Goal: Task Accomplishment & Management: Manage account settings

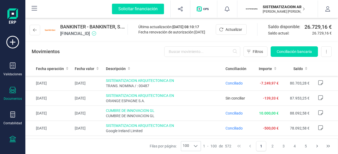
click at [12, 97] on div "Documentos" at bounding box center [13, 99] width 18 height 4
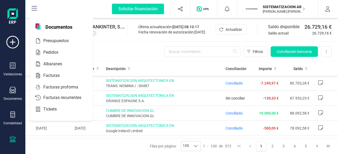
click at [11, 133] on div "Validaciones Documentos Documentos Presupuestos Pedidos Albaranes Facturas Fact…" at bounding box center [12, 144] width 21 height 217
click at [11, 140] on icon at bounding box center [12, 139] width 6 height 6
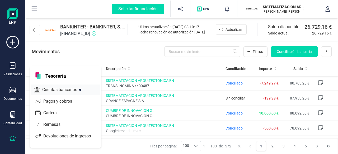
click at [63, 86] on div "Cuentas bancarias" at bounding box center [66, 90] width 70 height 11
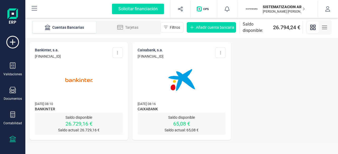
click at [172, 84] on img at bounding box center [181, 80] width 44 height 44
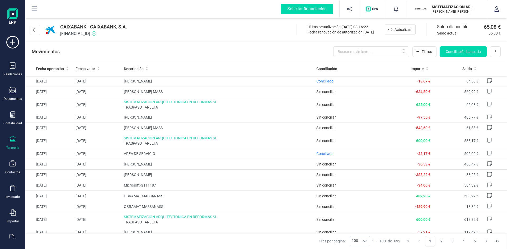
click at [337, 23] on div "CAIXABANK - CAIXABANK, S.A. ES5821005982510200078691 Última actualización: 10/0…" at bounding box center [265, 29] width 481 height 24
click at [337, 28] on span "Actualizar" at bounding box center [402, 29] width 17 height 5
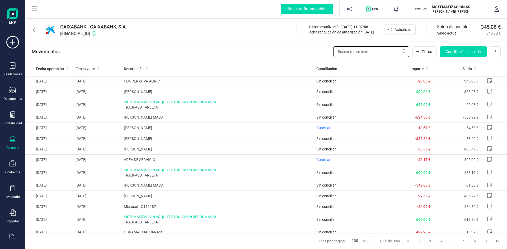
click at [337, 54] on input "text" at bounding box center [371, 51] width 76 height 11
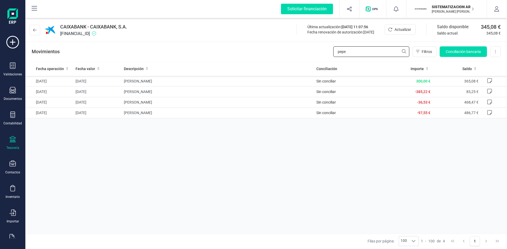
type input "pepe"
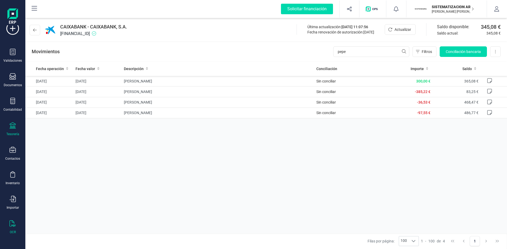
click at [9, 154] on icon at bounding box center [12, 224] width 6 height 6
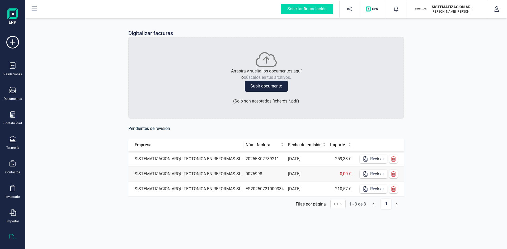
click at [273, 154] on td "0076998" at bounding box center [264, 174] width 42 height 15
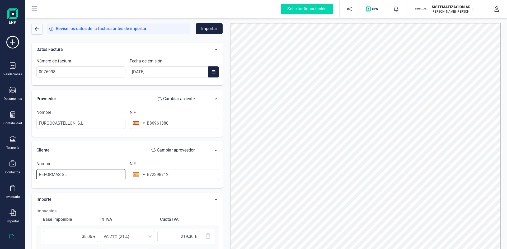
click at [91, 154] on input "REFORMAS SL" at bounding box center [80, 174] width 89 height 11
click at [94, 154] on input "REFORMAS SL" at bounding box center [80, 174] width 89 height 11
type input "R"
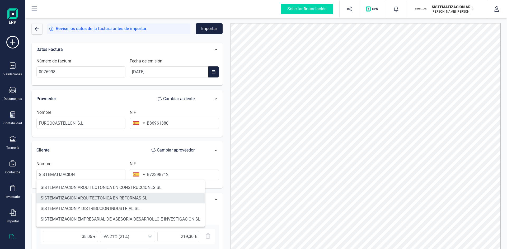
click at [108, 154] on li "SISTEMATIZACION ARQUITECTONICA EN REFORMAS SL" at bounding box center [120, 198] width 168 height 11
type input "SISTEMATIZACION ARQUITECTONICA EN REFORMAS SL"
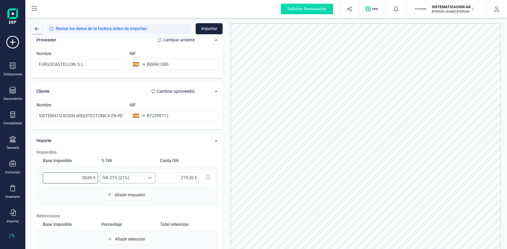
drag, startPoint x: 70, startPoint y: 180, endPoint x: 114, endPoint y: 178, distance: 43.9
click at [114, 154] on div "38,06 € Seleccione un % IVA 21% (21%) IVA 21% (21%) 219,30 €" at bounding box center [128, 177] width 174 height 15
type input "1,00 €"
type input "0,21 €"
type input "18,00 €"
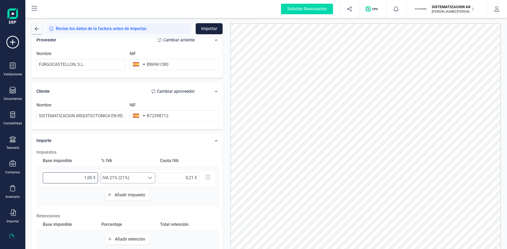
type input "3,78 €"
type input "181,00 €"
type input "38,01 €"
type input "181,20 €"
type input "38,05 €"
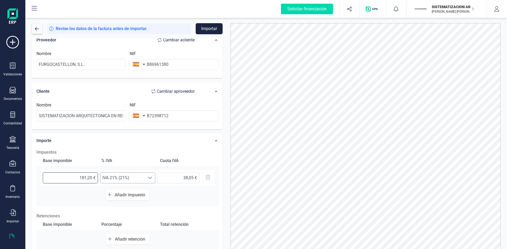
type input "181,24 €"
type input "38,06 €"
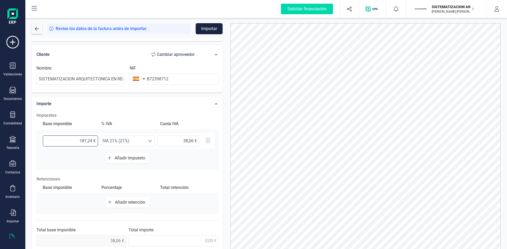
scroll to position [100, 0]
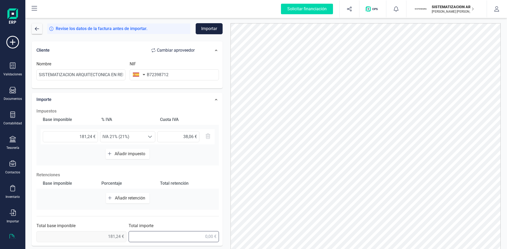
click at [204, 154] on input "text" at bounding box center [174, 236] width 90 height 11
type input "219,30 €"
click at [210, 154] on p "Retenciones" at bounding box center [127, 175] width 182 height 6
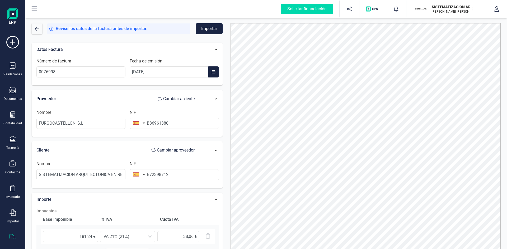
click at [209, 26] on button "Importar" at bounding box center [209, 28] width 27 height 11
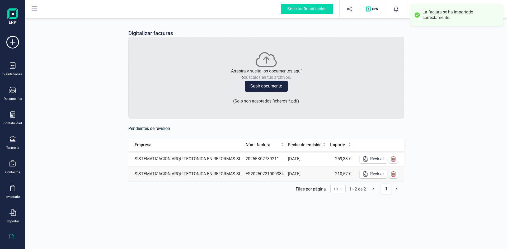
click at [209, 154] on td "SISTEMATIZACION ARQUITECTONICA EN REFORMAS SL" at bounding box center [185, 159] width 115 height 15
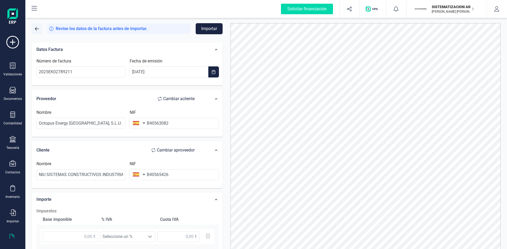
click at [39, 26] on button "button" at bounding box center [37, 28] width 11 height 11
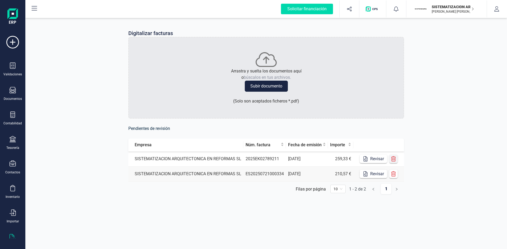
click at [337, 154] on icon "button" at bounding box center [393, 158] width 5 height 5
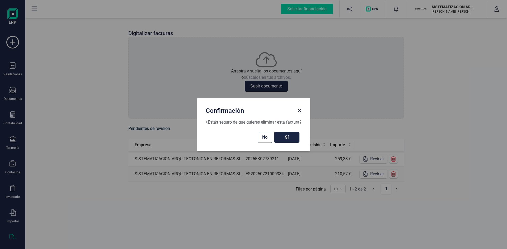
click at [286, 140] on span "Sí" at bounding box center [286, 137] width 15 height 6
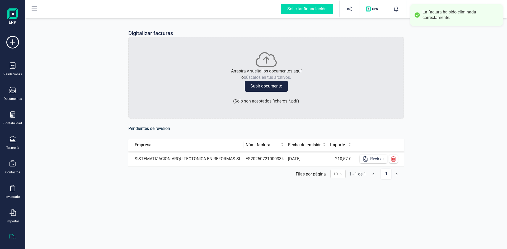
click at [275, 154] on td "ES20250721000334" at bounding box center [264, 159] width 42 height 15
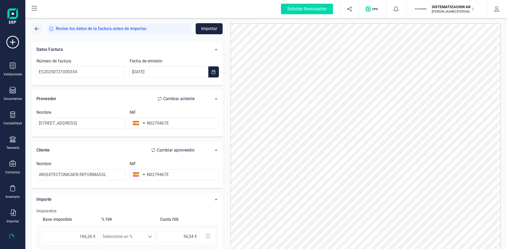
click at [40, 28] on button "button" at bounding box center [37, 28] width 11 height 11
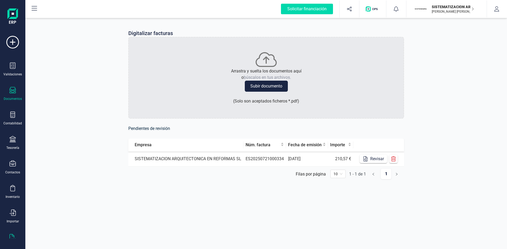
click at [15, 92] on icon at bounding box center [12, 90] width 6 height 6
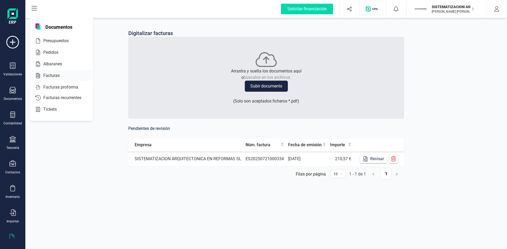
click at [71, 71] on div "Facturas" at bounding box center [61, 75] width 61 height 11
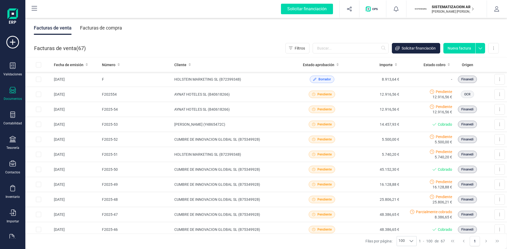
click at [113, 28] on div "Facturas de compra" at bounding box center [101, 28] width 42 height 14
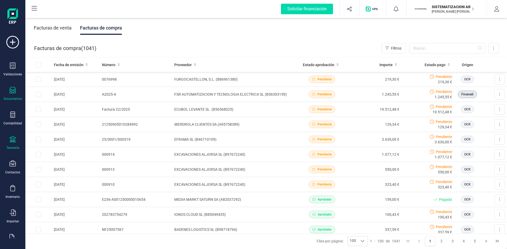
click at [12, 141] on icon at bounding box center [12, 139] width 6 height 6
click at [337, 45] on input "text" at bounding box center [447, 48] width 76 height 11
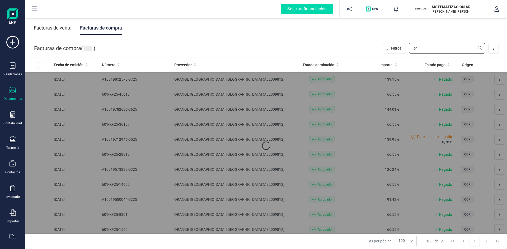
type input "o"
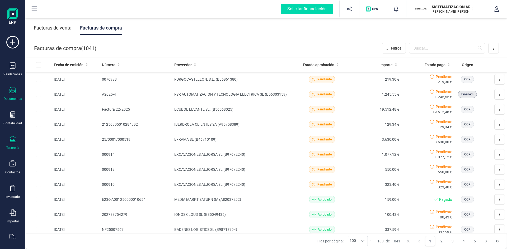
click at [13, 141] on icon at bounding box center [12, 139] width 6 height 6
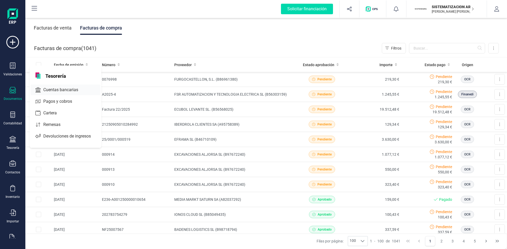
click at [79, 90] on div at bounding box center [82, 90] width 9 height 2
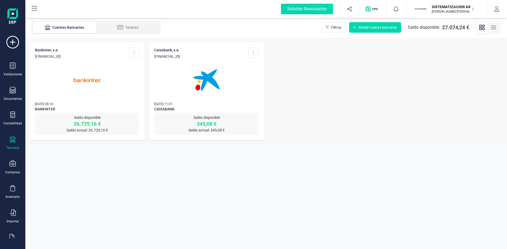
click at [102, 106] on p "10/09/2025 08:10" at bounding box center [87, 103] width 104 height 5
click at [100, 86] on img at bounding box center [87, 80] width 44 height 44
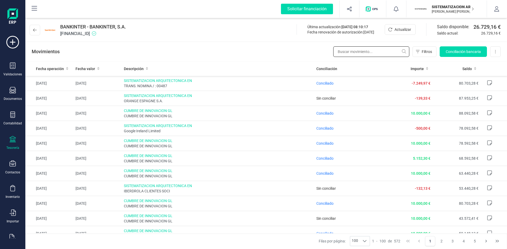
click at [337, 51] on input "text" at bounding box center [371, 51] width 76 height 11
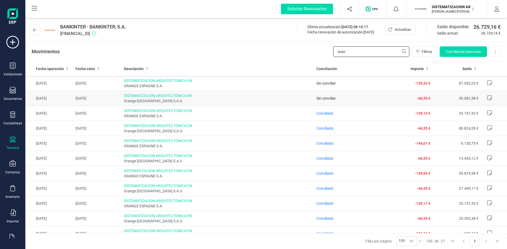
type input "oran"
click at [188, 154] on div "Filas por página: 100 100 100 1 - 100 de 27 1" at bounding box center [265, 242] width 481 height 16
click at [337, 52] on input "oran" at bounding box center [371, 51] width 76 height 11
click at [12, 89] on icon at bounding box center [12, 90] width 6 height 6
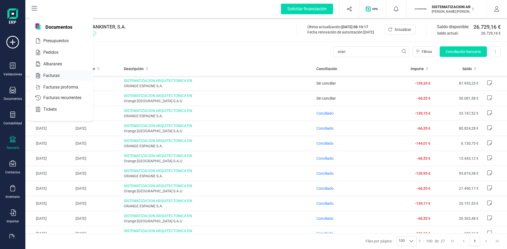
click at [61, 78] on div at bounding box center [64, 76] width 9 height 6
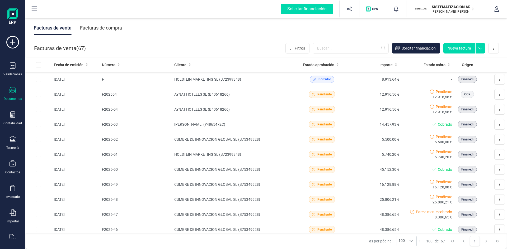
click at [112, 30] on div "Facturas de compra" at bounding box center [101, 28] width 42 height 14
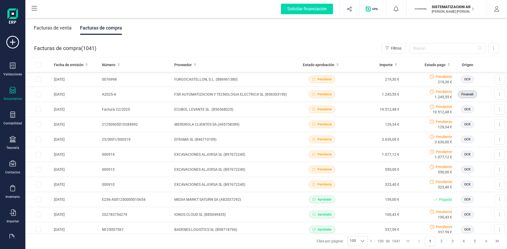
click at [337, 42] on div "Facturas de compra ( 1041 ) Filtros Importar Carga masiva (Excel) Factura elect…" at bounding box center [266, 48] width 481 height 18
click at [337, 48] on input "text" at bounding box center [447, 48] width 76 height 11
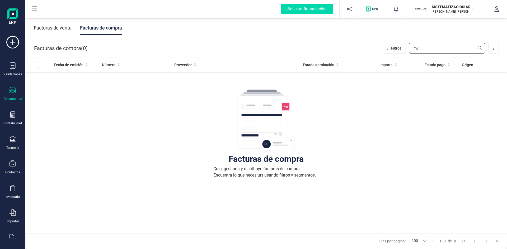
type input "m"
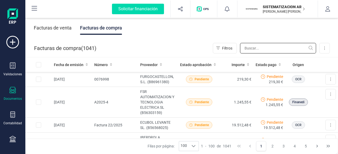
click at [254, 47] on input "text" at bounding box center [278, 48] width 76 height 11
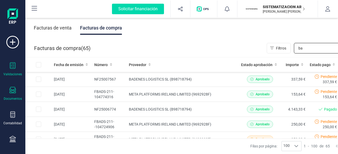
type input "b"
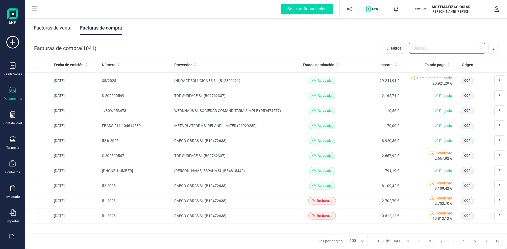
scroll to position [1353, 0]
click at [337, 154] on span "100" at bounding box center [352, 241] width 9 height 9
click at [337, 154] on icon "Next Page" at bounding box center [486, 241] width 4 height 4
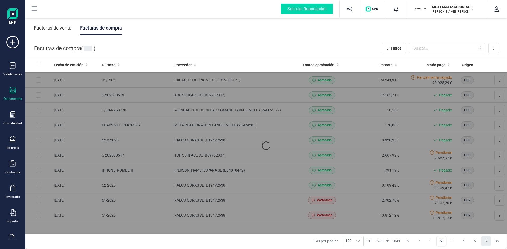
scroll to position [0, 0]
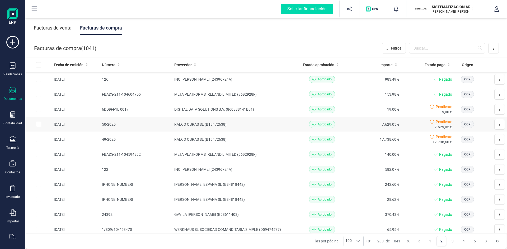
drag, startPoint x: 485, startPoint y: 240, endPoint x: 328, endPoint y: 120, distance: 197.5
click at [328, 120] on td "Aprobado" at bounding box center [321, 124] width 53 height 15
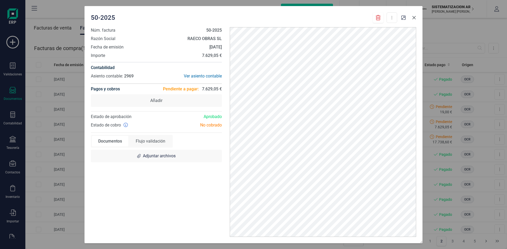
click at [337, 17] on icon "button" at bounding box center [414, 18] width 4 height 4
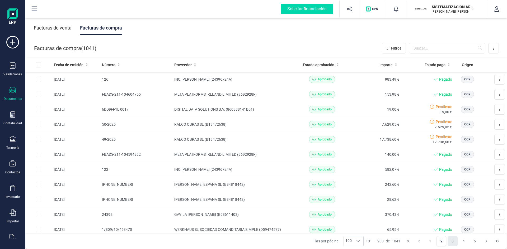
click at [337, 154] on button "3" at bounding box center [452, 241] width 10 height 10
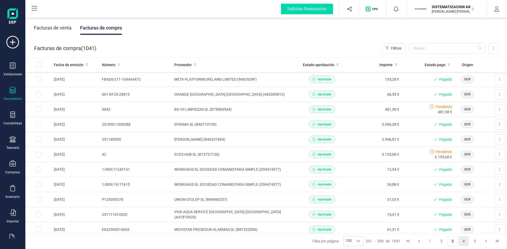
click at [337, 154] on button "4" at bounding box center [463, 241] width 10 height 10
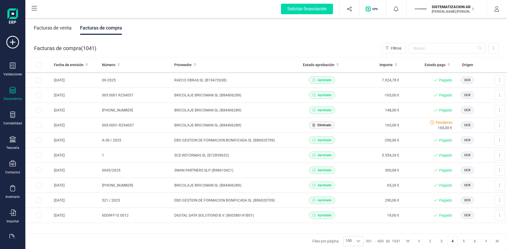
scroll to position [1353, 0]
click at [337, 154] on button "5" at bounding box center [463, 241] width 10 height 10
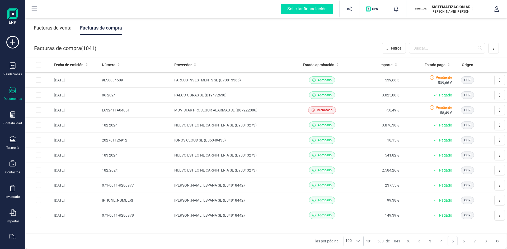
scroll to position [1353, 0]
click at [337, 154] on button "6" at bounding box center [463, 241] width 10 height 10
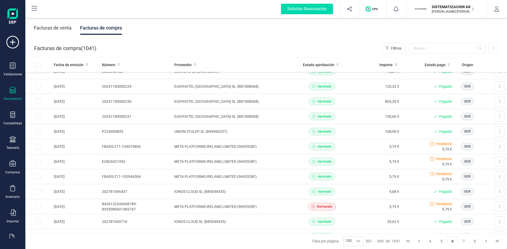
scroll to position [0, 0]
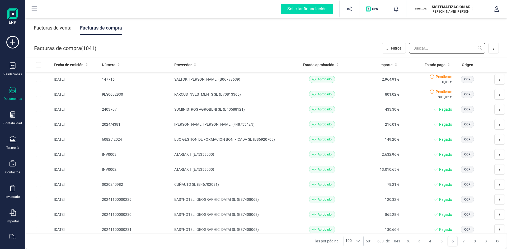
click at [337, 49] on input "text" at bounding box center [447, 48] width 76 height 11
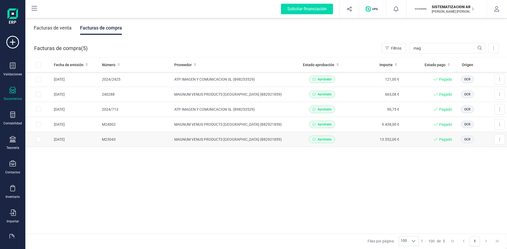
click at [278, 143] on td "MAGNUM VENUS PRODUCTS ESPAÑA (B82921859)" at bounding box center [233, 139] width 123 height 15
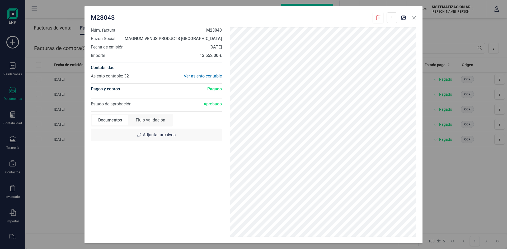
click at [337, 15] on button "button" at bounding box center [414, 17] width 8 height 8
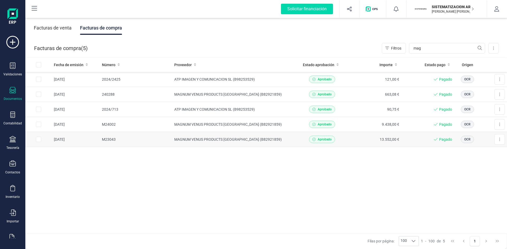
click at [337, 137] on td "13.552,00 €" at bounding box center [374, 139] width 53 height 15
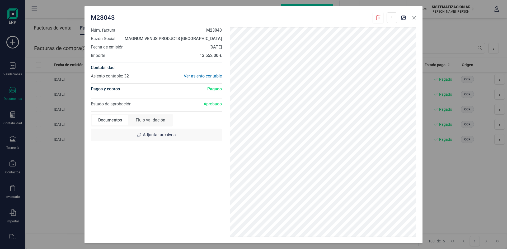
click at [337, 18] on icon "button" at bounding box center [413, 17] width 3 height 3
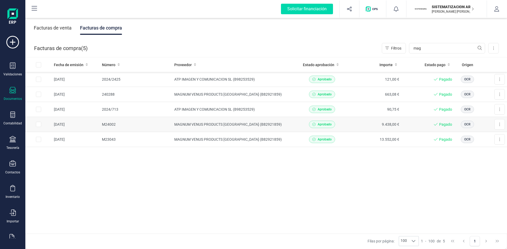
click at [303, 126] on div "Aprobado" at bounding box center [321, 124] width 49 height 7
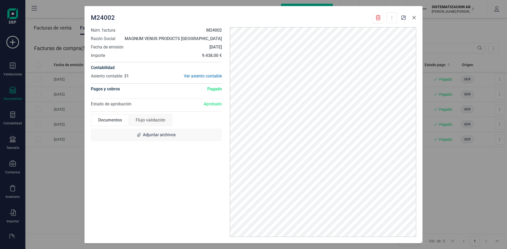
click at [337, 17] on icon "button" at bounding box center [414, 18] width 4 height 4
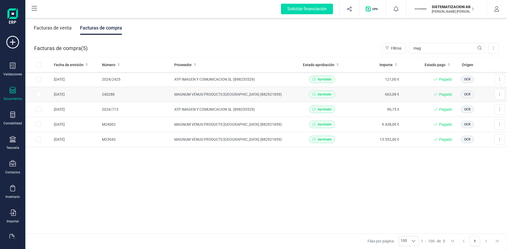
click at [278, 91] on td "MAGNUM VENUS PRODUCTS ESPAÑA (B82921859)" at bounding box center [233, 94] width 123 height 15
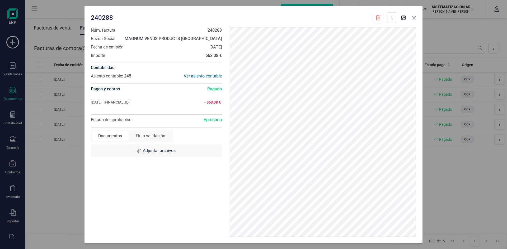
click at [337, 20] on button "button" at bounding box center [414, 17] width 8 height 8
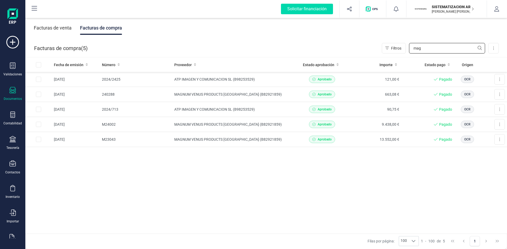
click at [337, 45] on input "mag" at bounding box center [447, 48] width 76 height 11
type input "m"
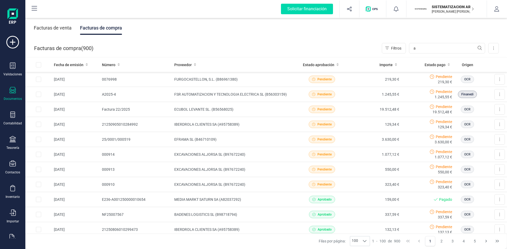
click at [337, 39] on div "Facturas de venta Facturas de compra Facturas de compra ( 900 ) Filtros a Impor…" at bounding box center [265, 133] width 481 height 232
click at [337, 47] on input "a" at bounding box center [447, 48] width 76 height 11
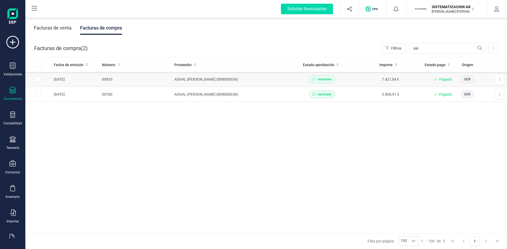
click at [337, 80] on td "7.421,84 €" at bounding box center [374, 79] width 53 height 15
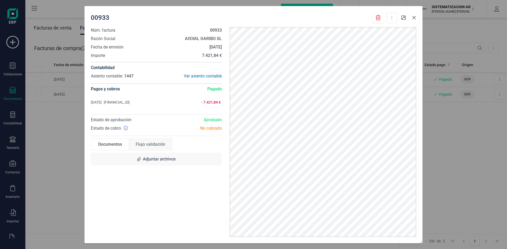
click at [337, 17] on icon "button" at bounding box center [413, 17] width 3 height 3
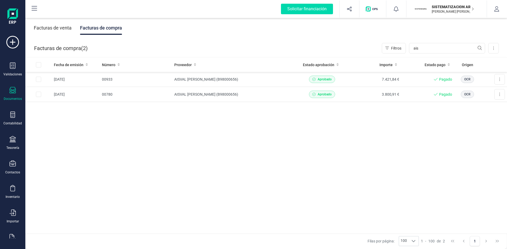
click at [337, 107] on div "Fecha de emisión Número Proveedor Estado aprobación Importe Estado pago Origen …" at bounding box center [265, 146] width 481 height 177
click at [337, 97] on td "Pagado" at bounding box center [427, 94] width 53 height 15
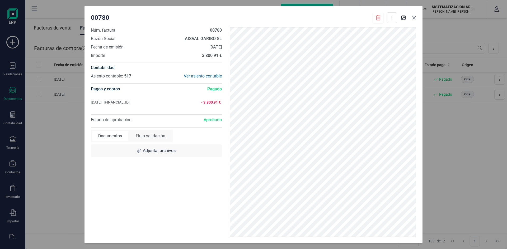
click at [337, 154] on div "00780 Descargar documento Núm. factura 00780 Razón Social AISVAL GARIBO SL Fech…" at bounding box center [253, 124] width 507 height 249
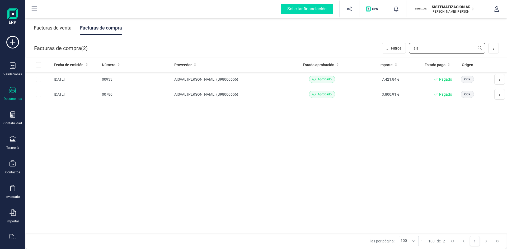
click at [337, 52] on input "ais" at bounding box center [447, 48] width 76 height 11
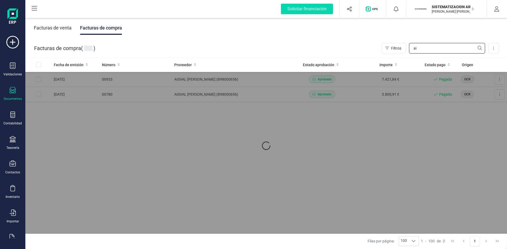
type input "a"
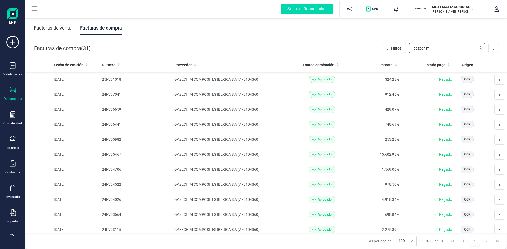
type input "gazechim"
click at [282, 80] on td "GAZECHIM COMPOSITES IBERICA S A (A79104360)" at bounding box center [233, 79] width 123 height 15
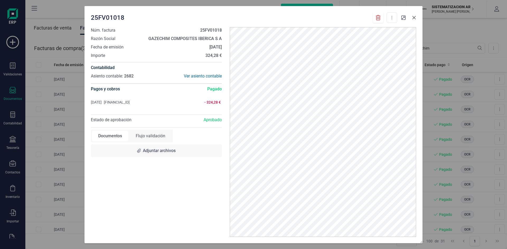
click at [337, 18] on icon "button" at bounding box center [414, 18] width 4 height 4
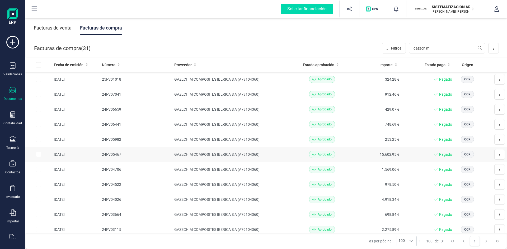
click at [337, 154] on div "Aprobado" at bounding box center [321, 154] width 49 height 7
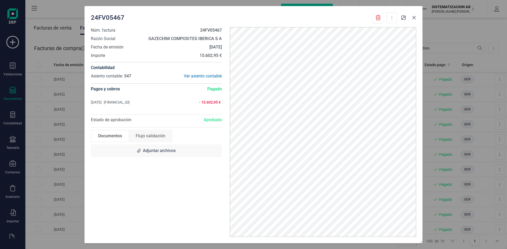
click at [337, 18] on icon "button" at bounding box center [414, 18] width 4 height 4
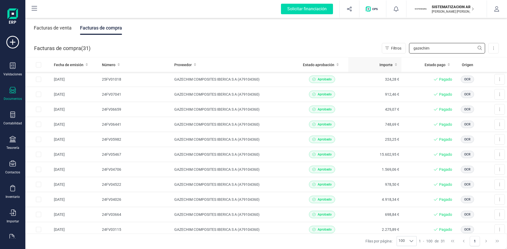
drag, startPoint x: 439, startPoint y: 52, endPoint x: 392, endPoint y: 64, distance: 48.2
click at [337, 64] on div "Facturas de venta Facturas de compra Facturas de compra ( 31 ) Filtros gazechim…" at bounding box center [265, 133] width 481 height 232
type input "f"
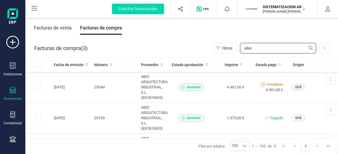
type input "abio"
click at [219, 91] on td "4.961,00 €" at bounding box center [229, 87] width 34 height 31
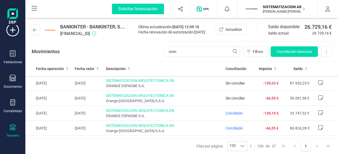
scroll to position [12, 0]
click at [13, 83] on div "Documentos" at bounding box center [12, 82] width 21 height 14
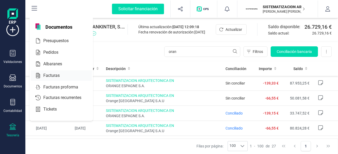
click at [54, 77] on span "Facturas" at bounding box center [55, 76] width 28 height 6
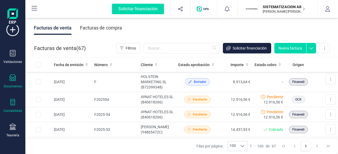
click at [12, 102] on icon at bounding box center [12, 102] width 6 height 6
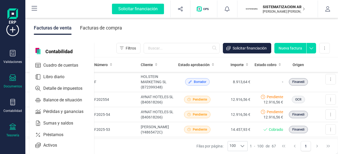
click at [11, 128] on icon at bounding box center [12, 127] width 6 height 6
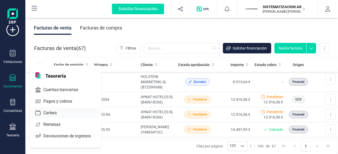
click at [53, 113] on span "Cartera" at bounding box center [53, 113] width 25 height 6
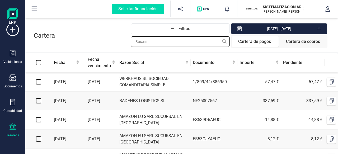
click at [167, 41] on input "text" at bounding box center [180, 41] width 99 height 11
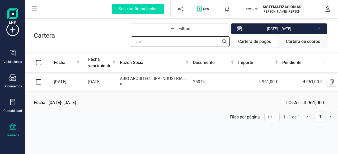
type input "abio"
click at [123, 86] on td "ABIO ARQUITECTURA INDUSTRIAL, S.L." at bounding box center [154, 82] width 73 height 19
click at [38, 81] on input "checkbox" at bounding box center [38, 81] width 5 height 5
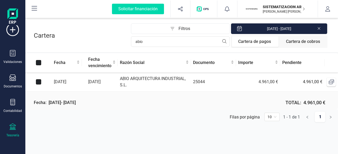
checkbox input "true"
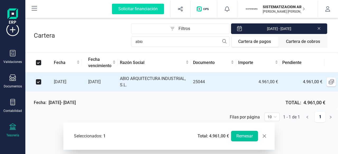
click at [239, 140] on button "Remesar" at bounding box center [244, 136] width 27 height 11
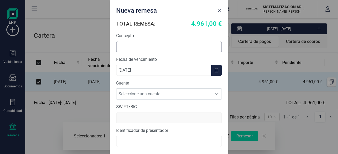
click at [148, 44] on input "text" at bounding box center [169, 46] width 106 height 11
type input "Remesa 10/09 Ingeniería técnica"
click at [161, 94] on span "Seleccione una cuenta" at bounding box center [163, 94] width 95 height 11
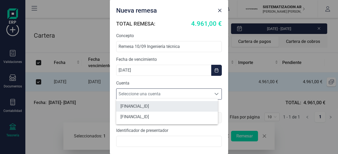
click at [165, 104] on li "ES7301280605600100043345" at bounding box center [167, 106] width 102 height 11
type input "BKBKESMM"
type input "B72398712000"
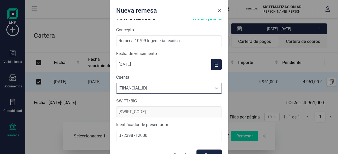
scroll to position [0, 0]
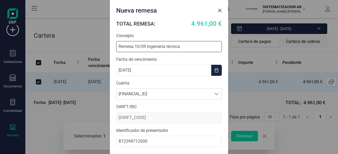
click at [146, 45] on input "Remesa 10/09 Ingeniería técnica" at bounding box center [169, 46] width 106 height 11
click at [147, 46] on input "Remesa 10/09 Ingeniería técnica" at bounding box center [169, 46] width 106 height 11
click at [184, 48] on input "Remesa 10/09 (Ingeniería técnica" at bounding box center [169, 46] width 106 height 11
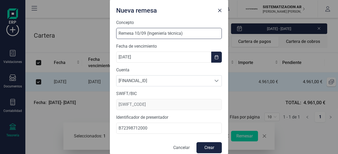
scroll to position [17, 0]
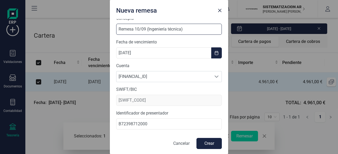
type input "Remesa 10/09 (Ingeniería técnica)"
click at [206, 142] on button "Crear" at bounding box center [208, 143] width 25 height 11
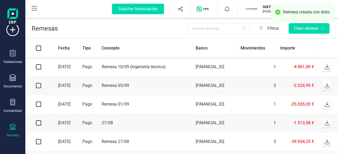
click at [268, 64] on td "1" at bounding box center [258, 67] width 40 height 19
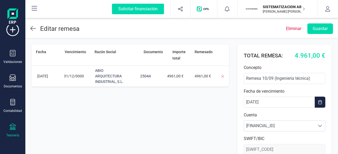
click at [32, 28] on icon at bounding box center [33, 28] width 6 height 5
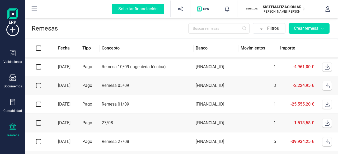
click at [326, 68] on icon at bounding box center [326, 66] width 5 height 5
click at [148, 67] on td "Remesa 10/09 (Ingeniería técnica)" at bounding box center [146, 67] width 94 height 19
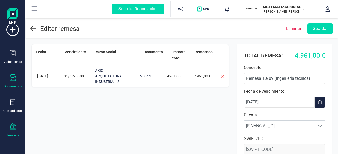
click at [10, 86] on div "Documentos" at bounding box center [13, 86] width 18 height 4
click at [46, 25] on span "Facturas" at bounding box center [55, 22] width 28 height 6
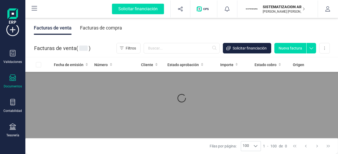
click at [104, 31] on div "Facturas de compra" at bounding box center [101, 28] width 42 height 14
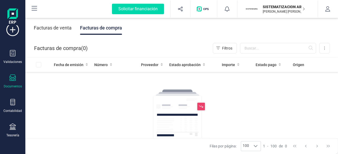
click at [109, 28] on div "Facturas de compra" at bounding box center [101, 28] width 42 height 14
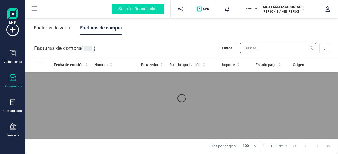
click at [256, 52] on input "text" at bounding box center [278, 48] width 76 height 11
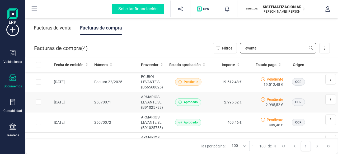
type input "levante"
click at [129, 95] on td "25070071" at bounding box center [115, 102] width 47 height 20
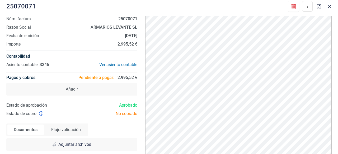
scroll to position [12, 0]
